Goal: Information Seeking & Learning: Learn about a topic

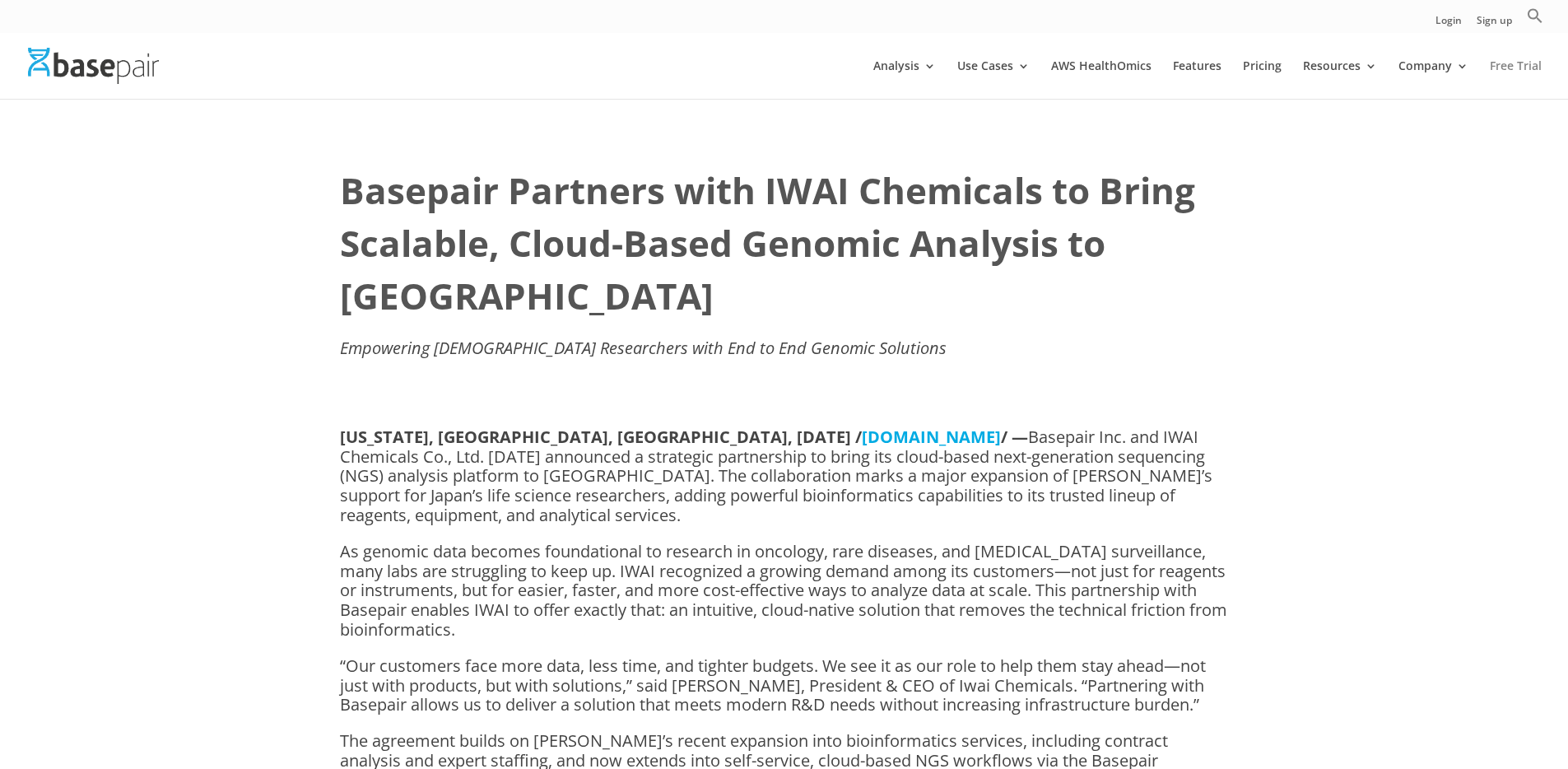
click at [1504, 64] on link "Free Trial" at bounding box center [1515, 78] width 51 height 38
click at [894, 60] on link "Analysis" at bounding box center [905, 78] width 63 height 38
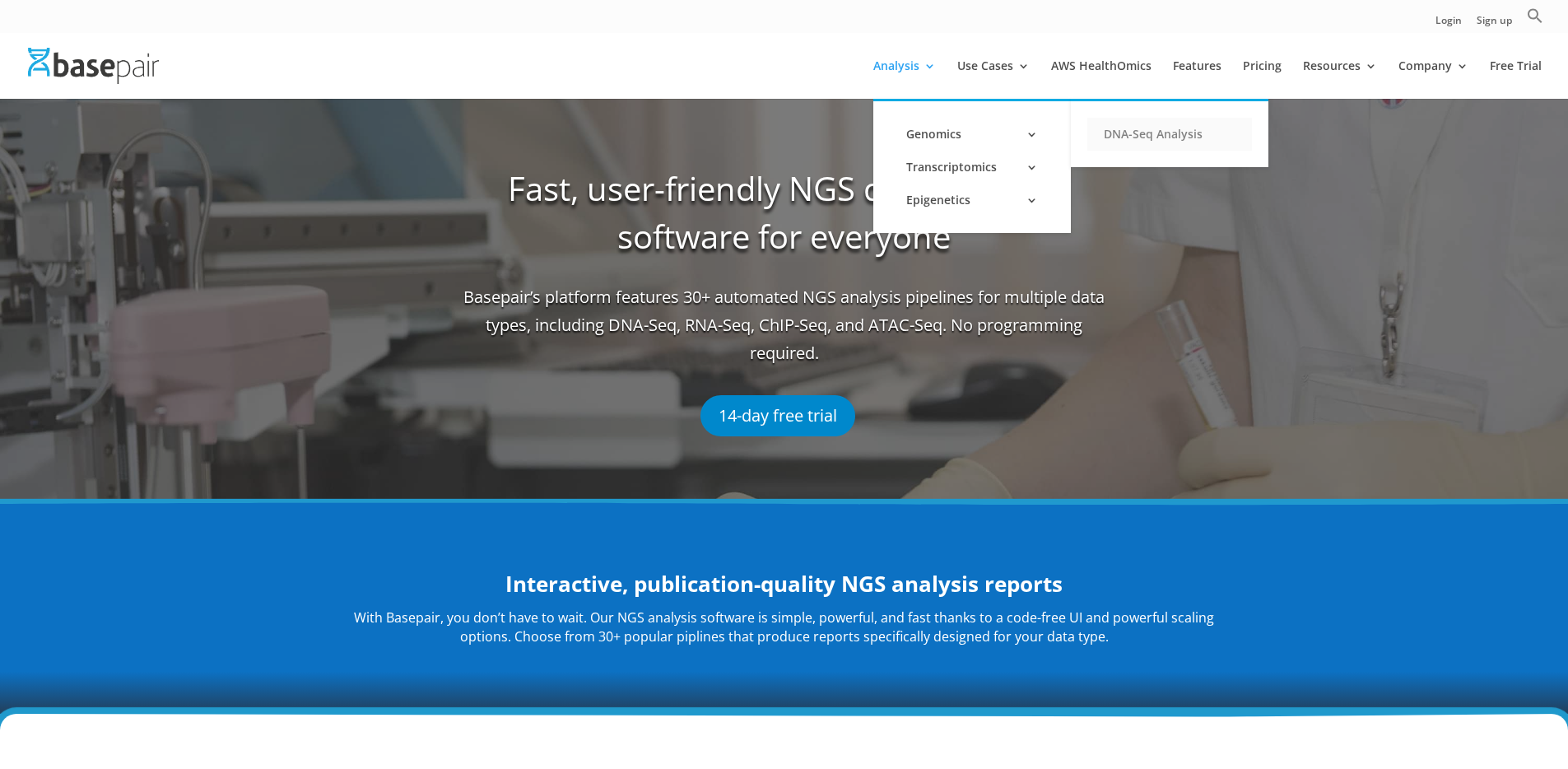
click at [1135, 135] on link "DNA-Seq Analysis" at bounding box center [1170, 134] width 164 height 33
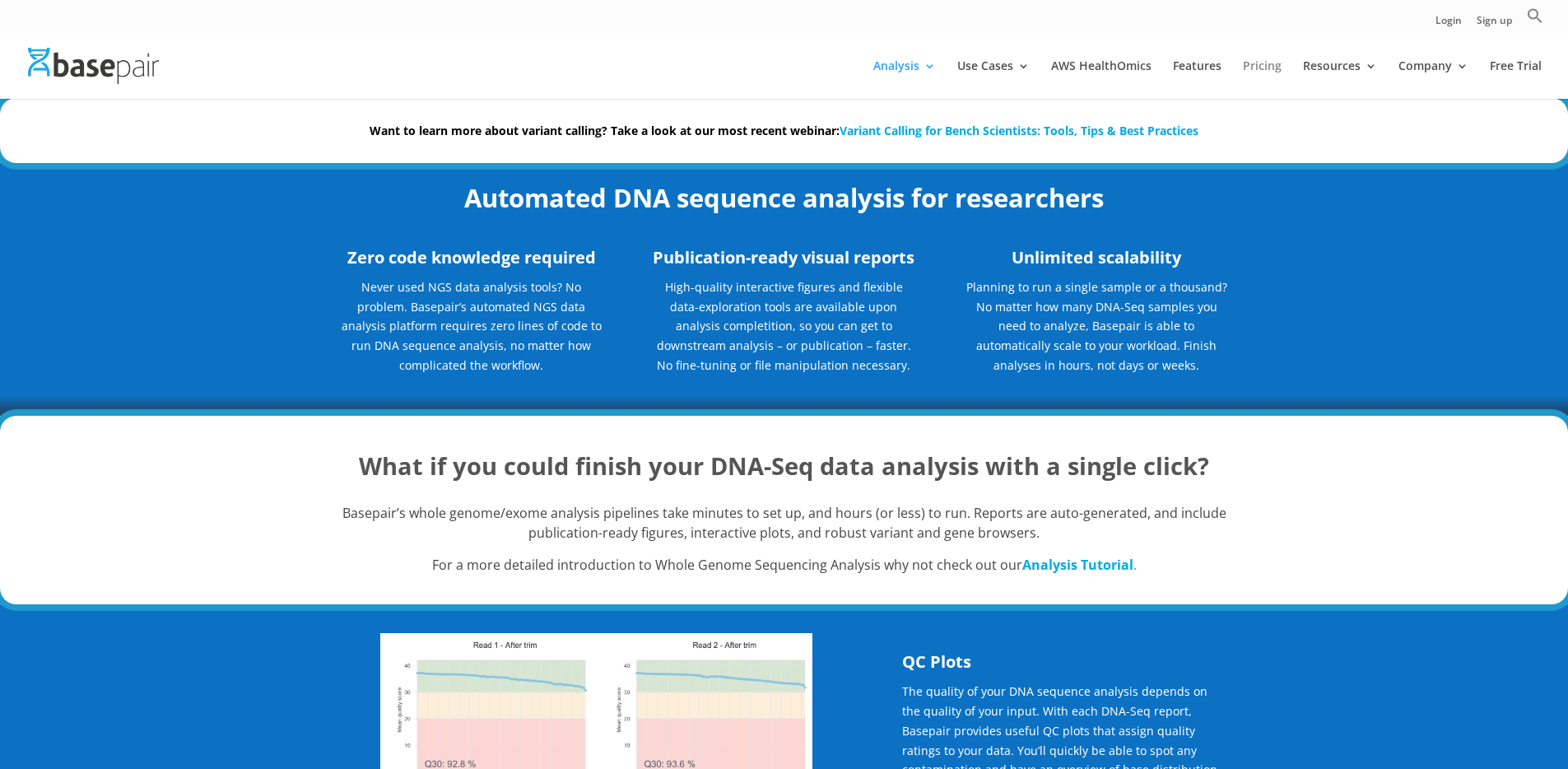
click at [1267, 65] on link "Pricing" at bounding box center [1262, 78] width 38 height 38
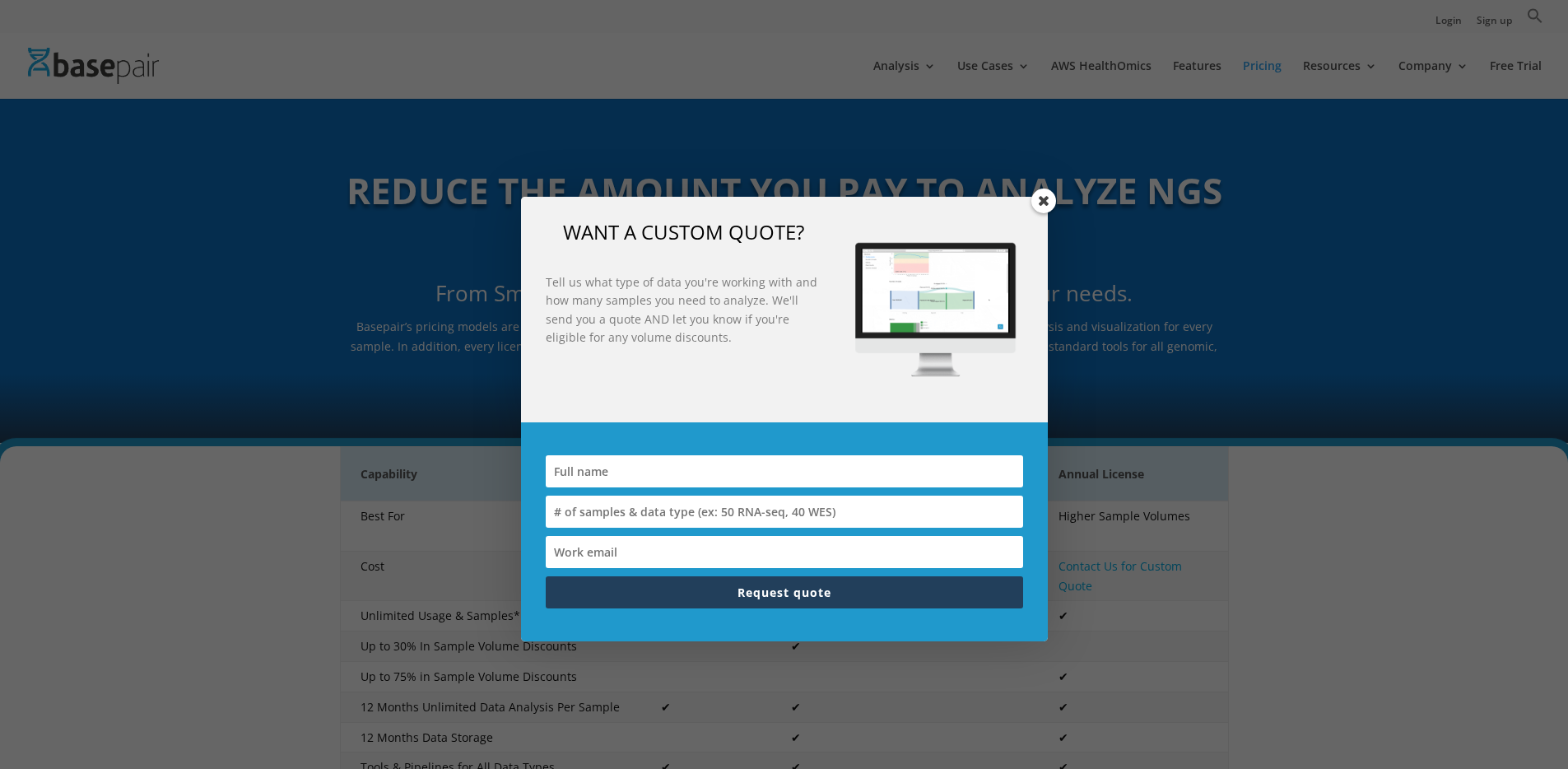
click at [213, 86] on div "WANT A CUSTOM QUOTE? Tell us what type of data you're working with and how many…" at bounding box center [784, 384] width 1568 height 769
click at [1055, 193] on div "WANT A CUSTOM QUOTE? Tell us what type of data you're working with and how many…" at bounding box center [784, 384] width 1568 height 769
click at [1052, 193] on span at bounding box center [1044, 201] width 24 height 24
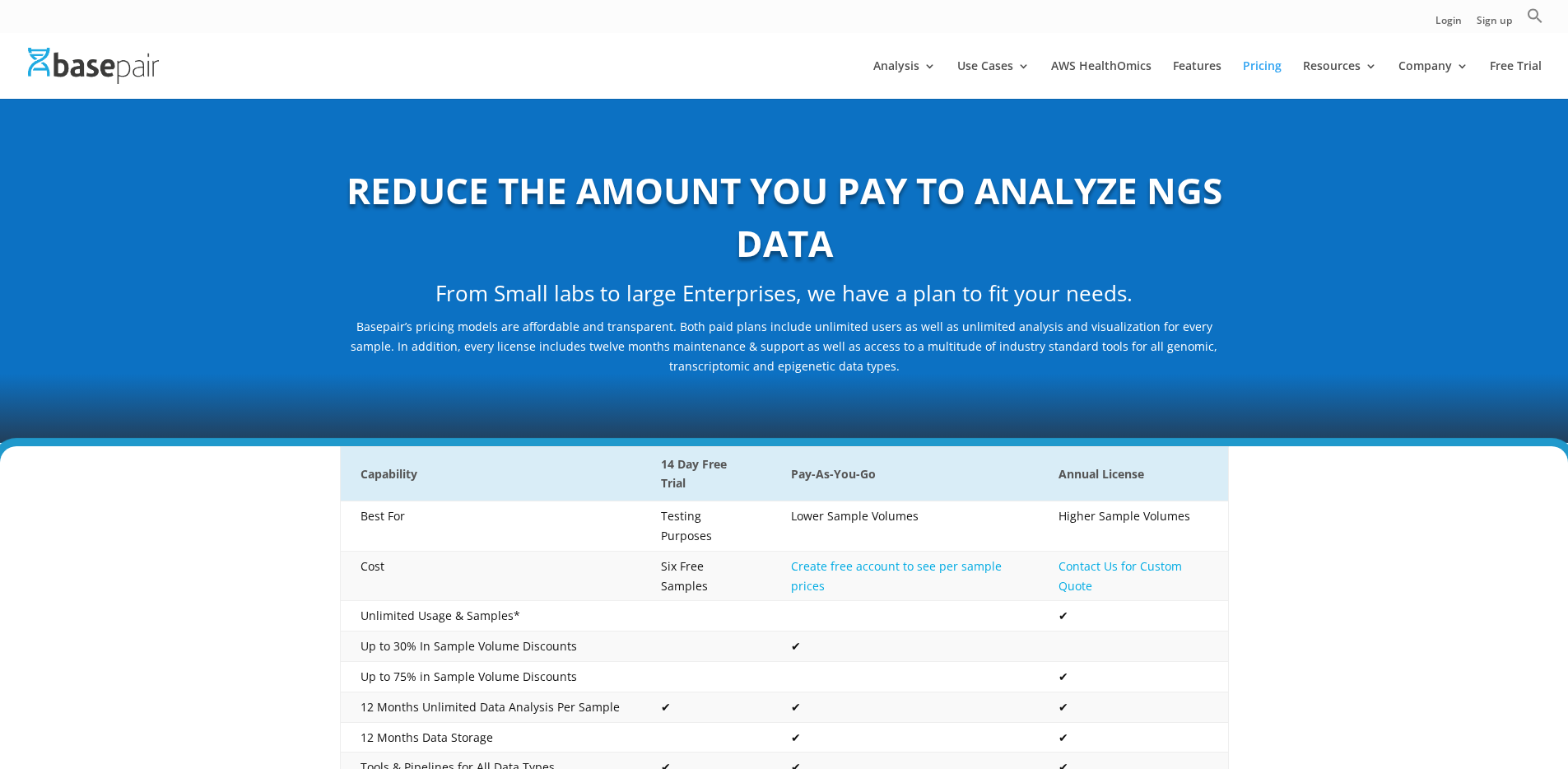
click at [82, 68] on img at bounding box center [93, 65] width 131 height 36
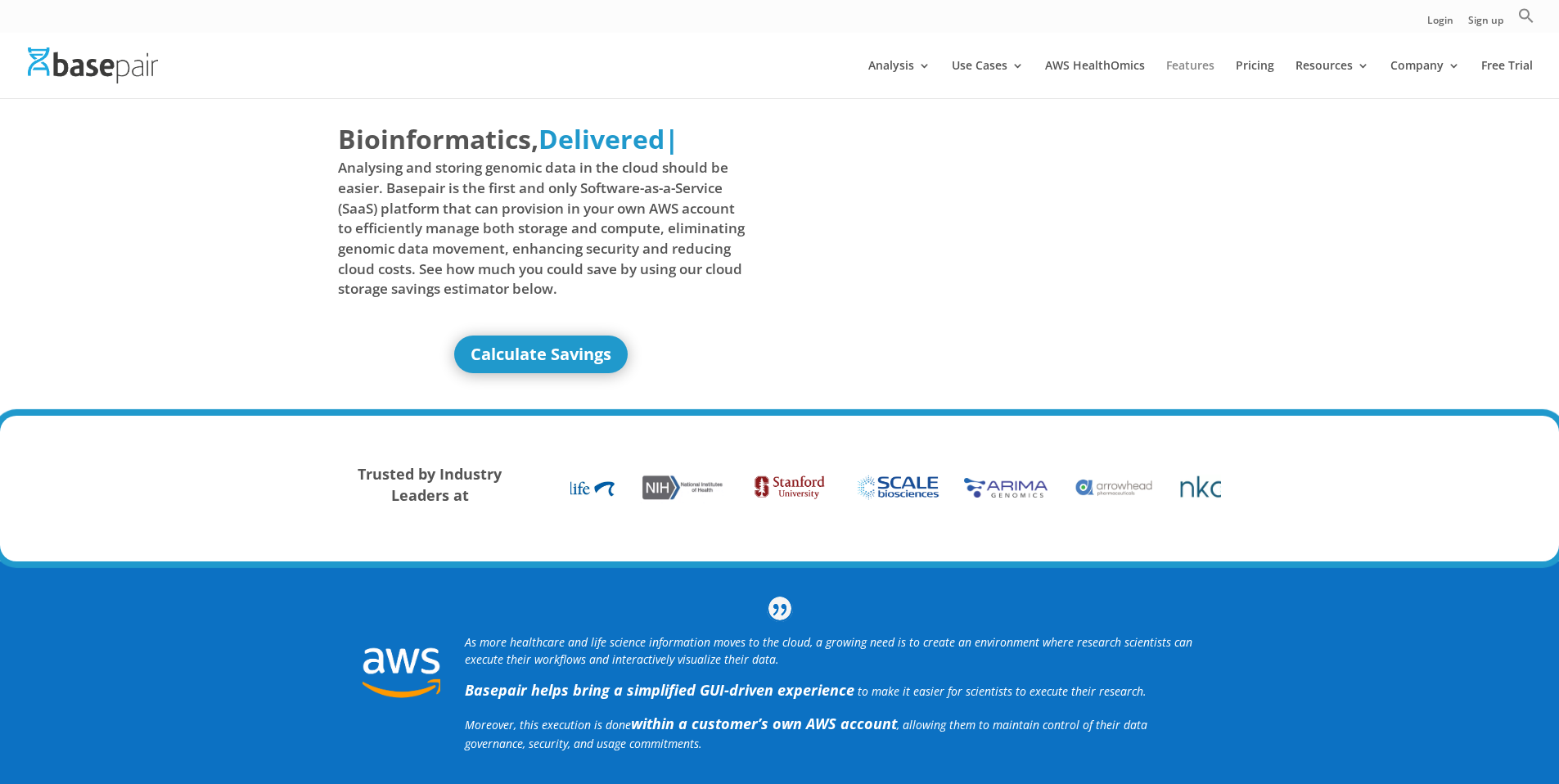
click at [1191, 64] on link "Features" at bounding box center [1190, 78] width 48 height 38
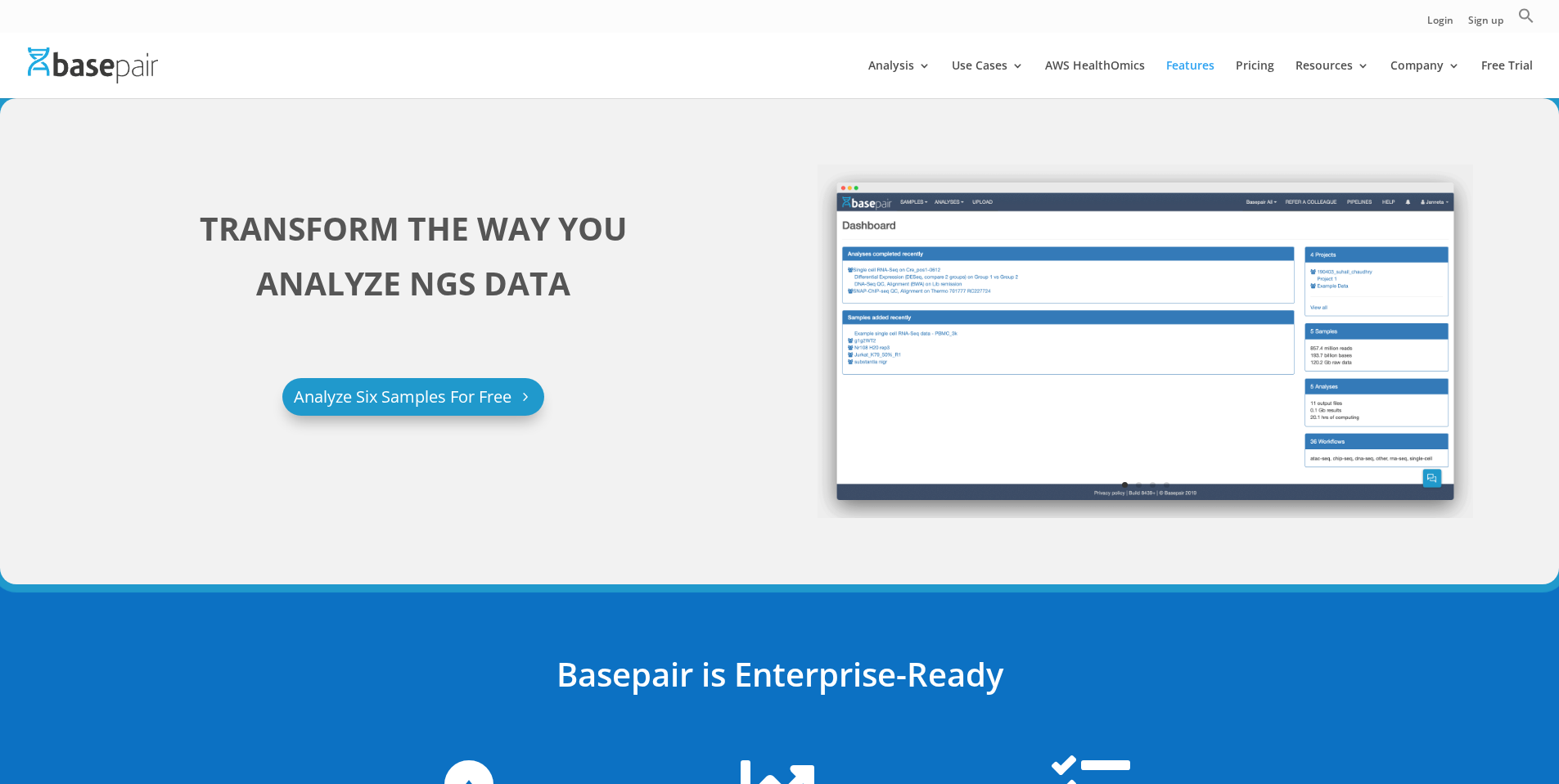
click at [474, 403] on link "Analyze Six Samples For Free" at bounding box center [413, 397] width 262 height 38
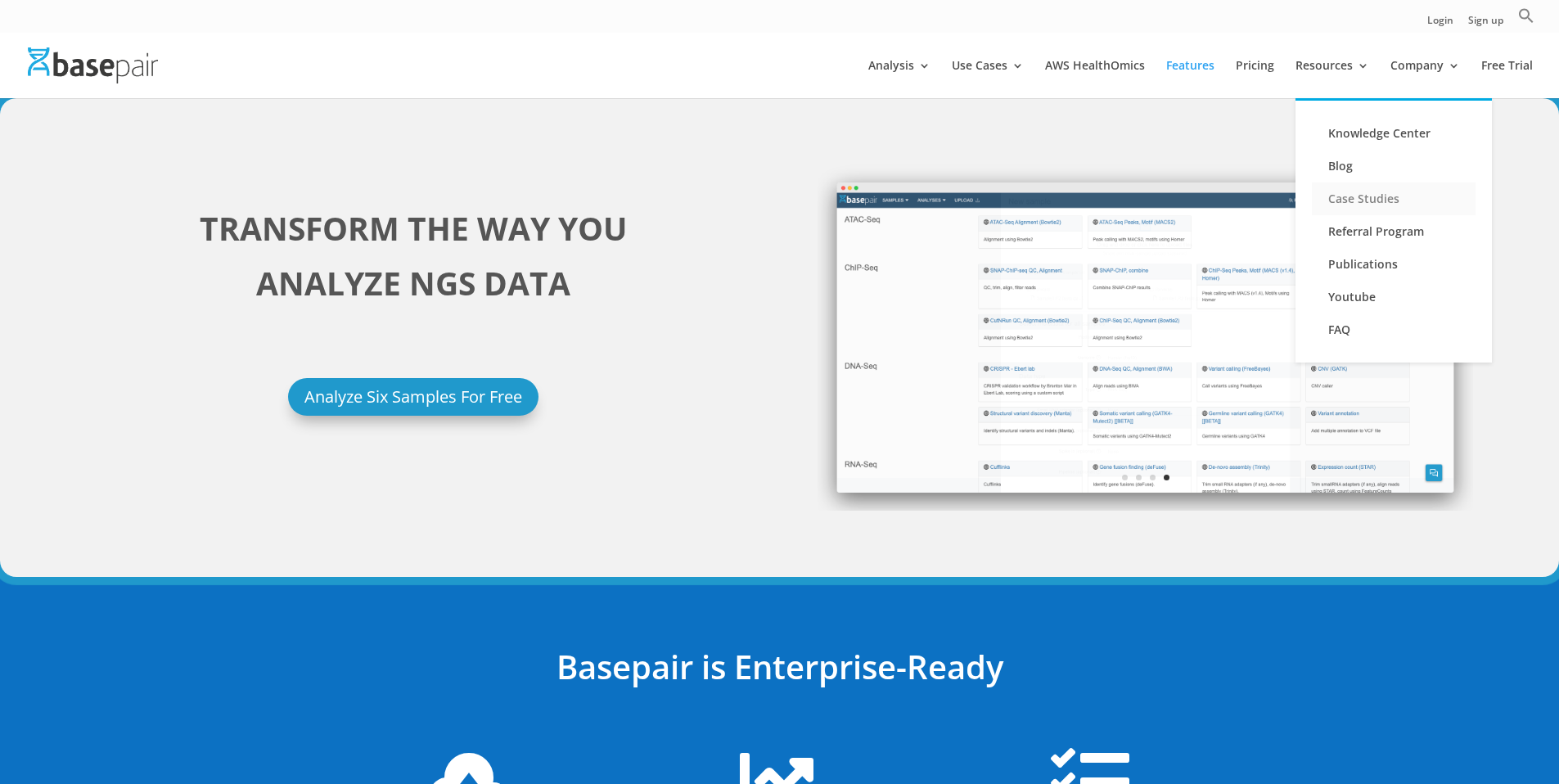
click at [1347, 203] on link "Case Studies" at bounding box center [1394, 198] width 164 height 33
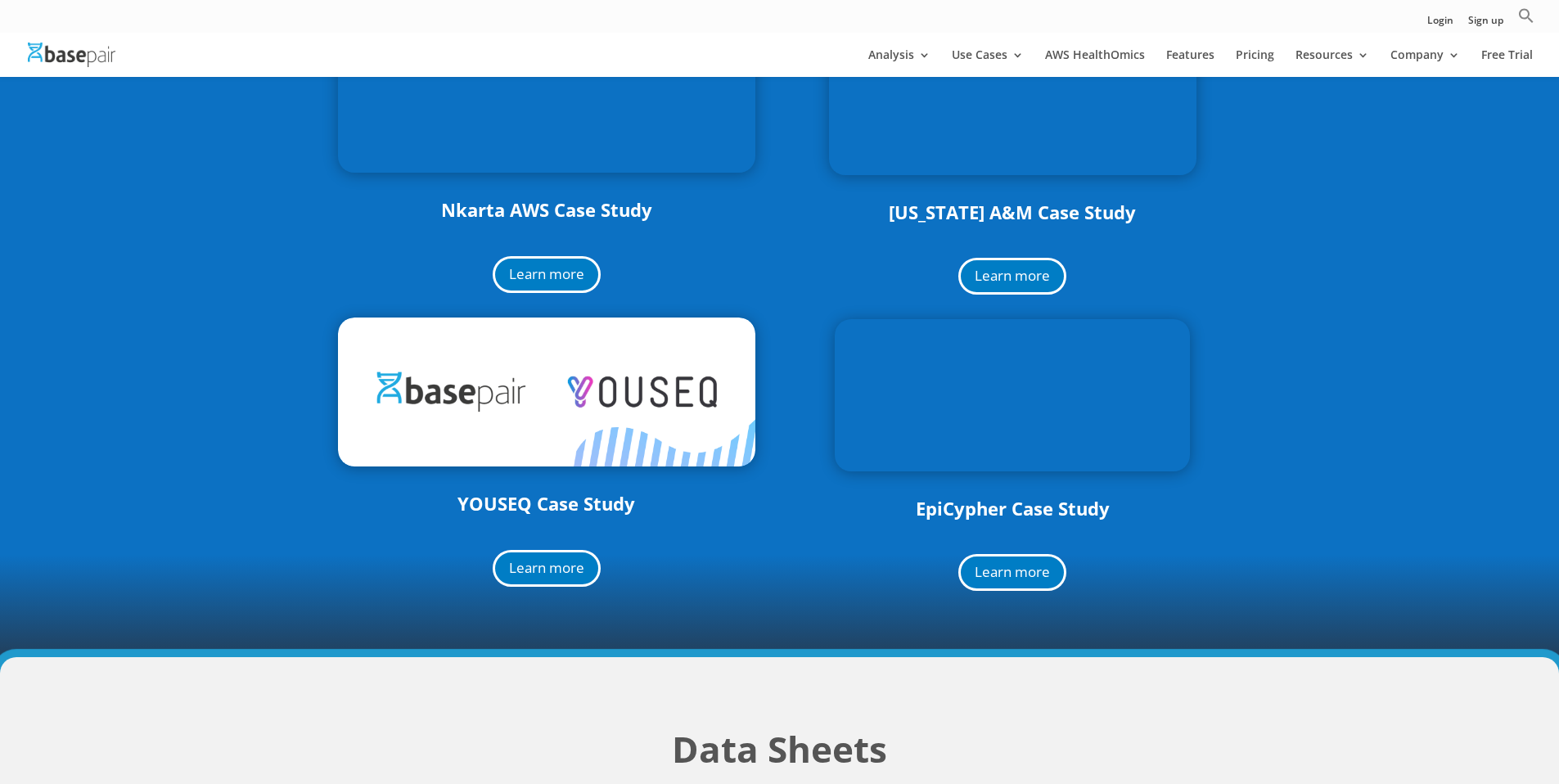
scroll to position [372, 0]
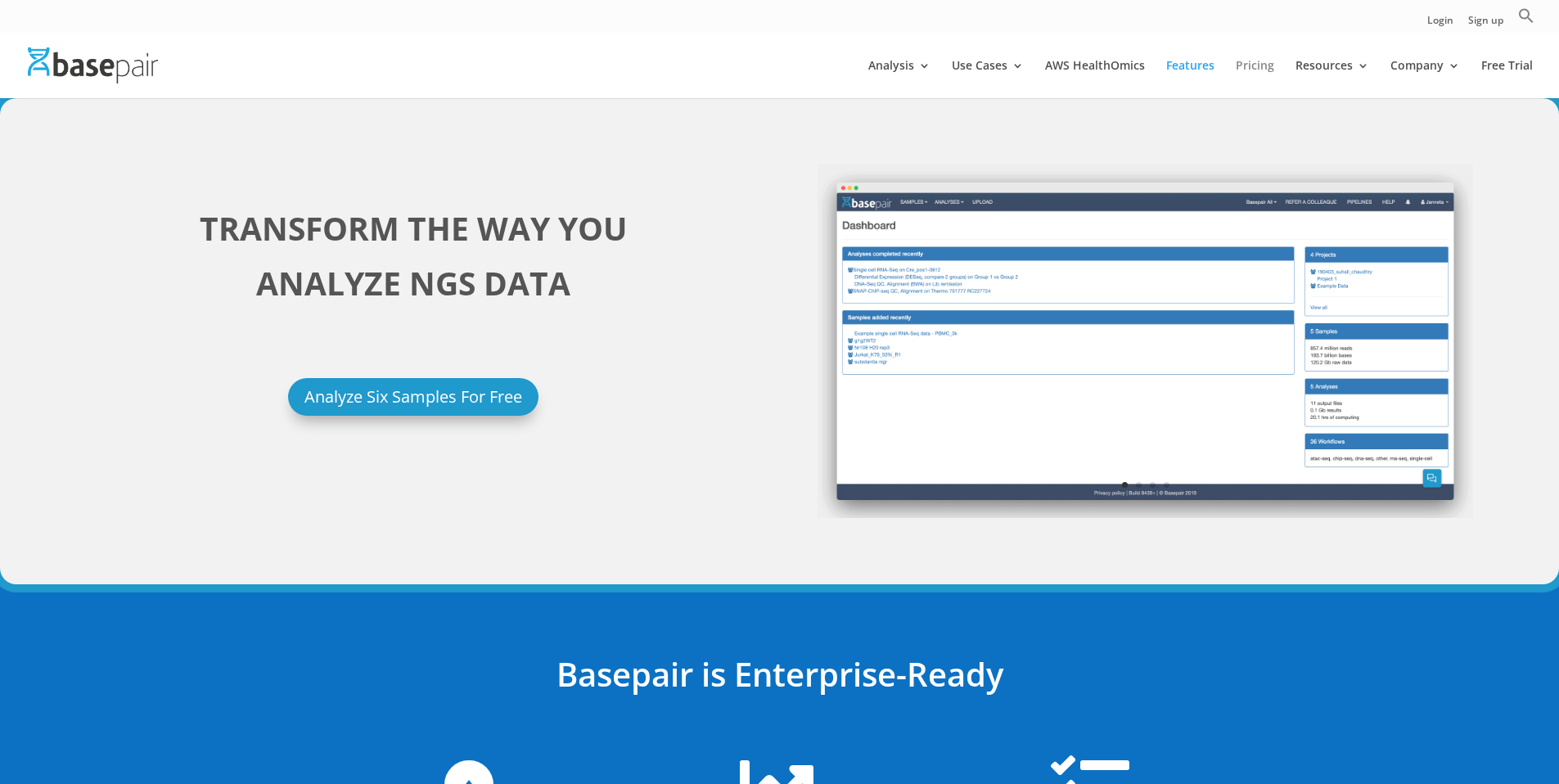
click at [1252, 61] on link "Pricing" at bounding box center [1254, 78] width 38 height 38
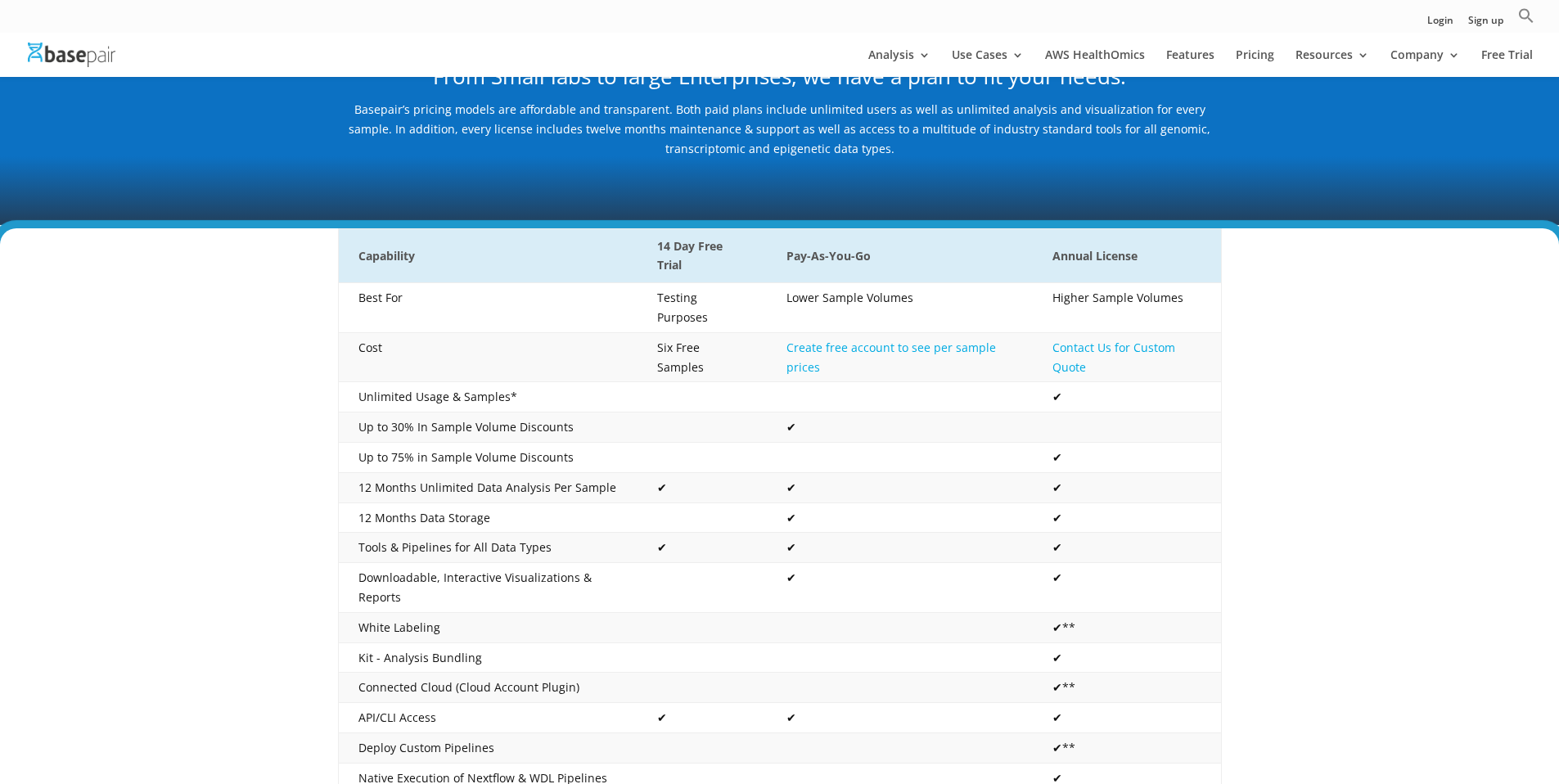
scroll to position [162, 0]
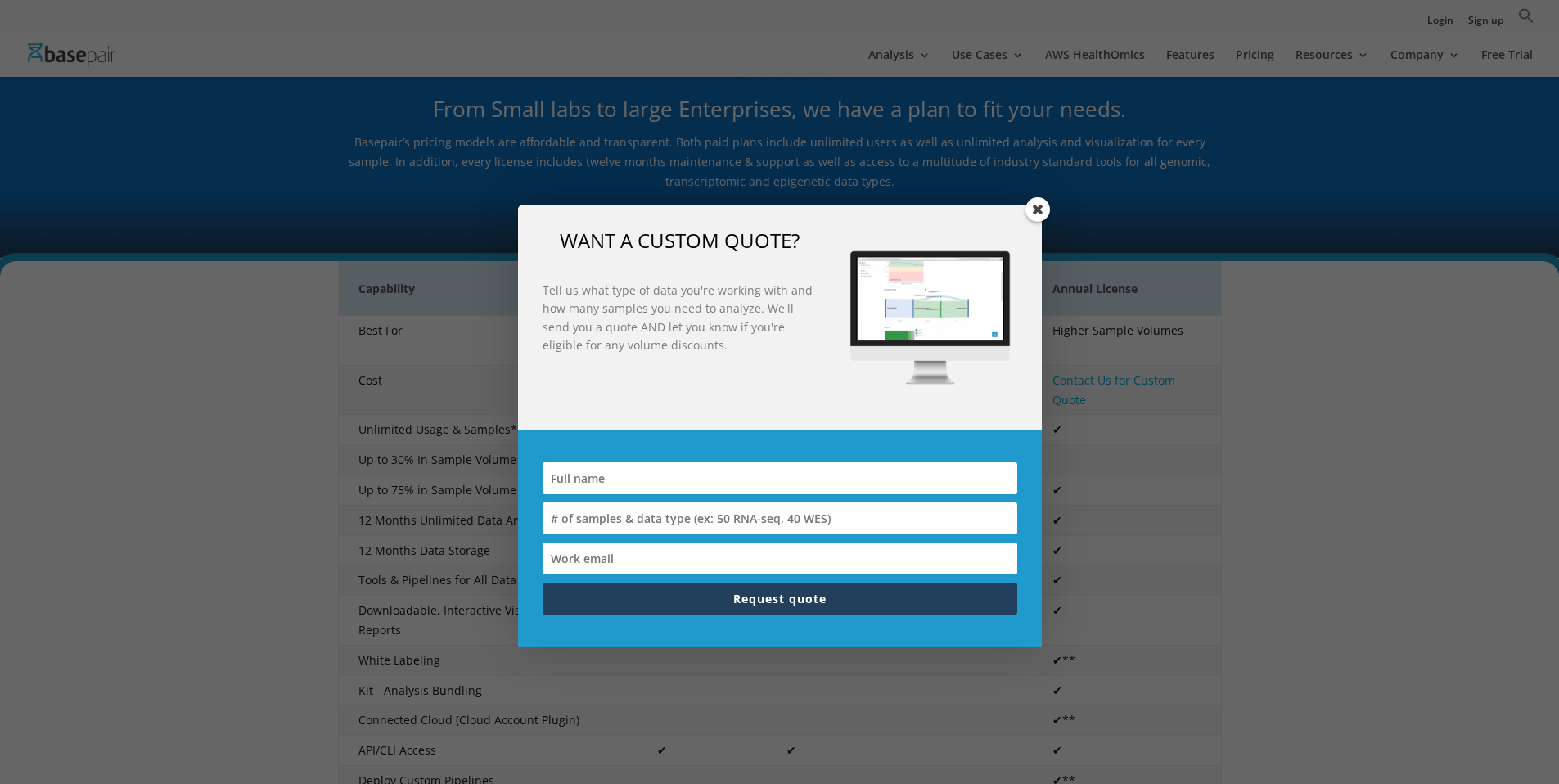
click at [1040, 222] on div "WANT A CUSTOM QUOTE? Tell us what type of data you're working with and how many…" at bounding box center [780, 317] width 524 height 224
click at [1036, 216] on span at bounding box center [1038, 209] width 24 height 24
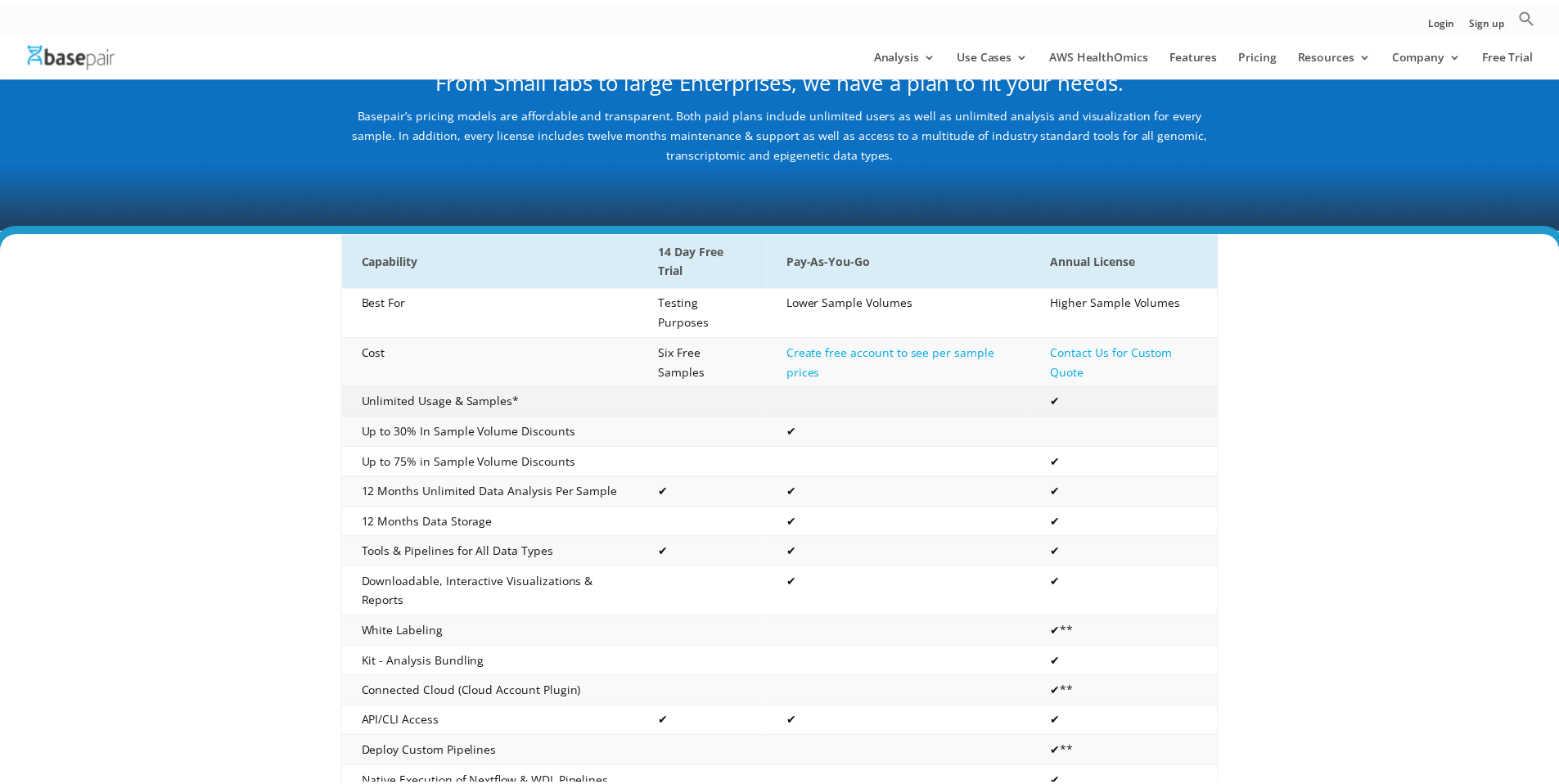
scroll to position [187, 0]
